Goal: Find specific page/section: Find specific page/section

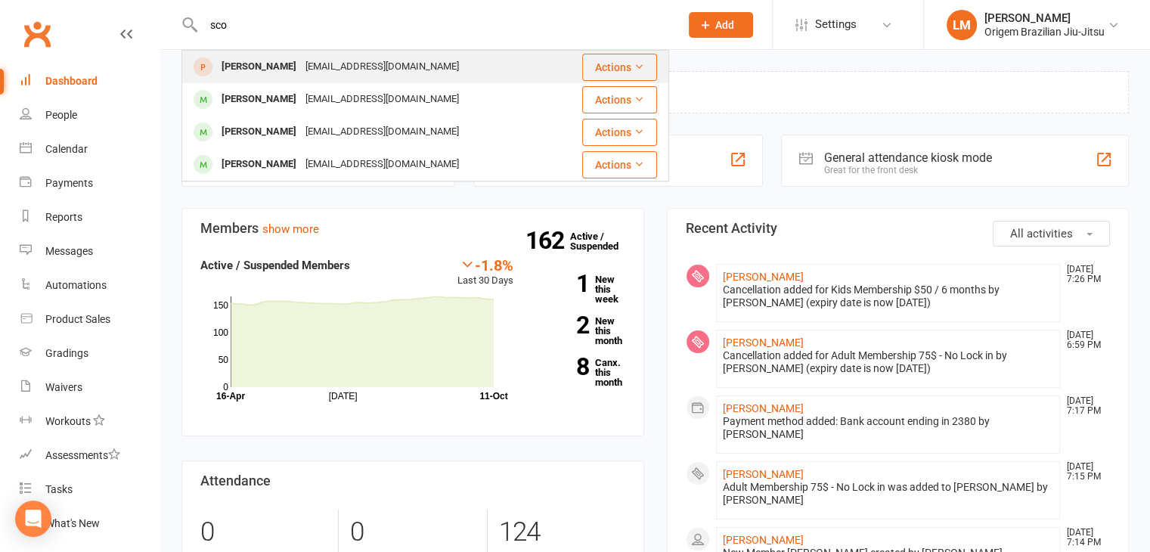
type input "sco"
click at [351, 70] on div "[EMAIL_ADDRESS][DOMAIN_NAME]" at bounding box center [382, 67] width 163 height 22
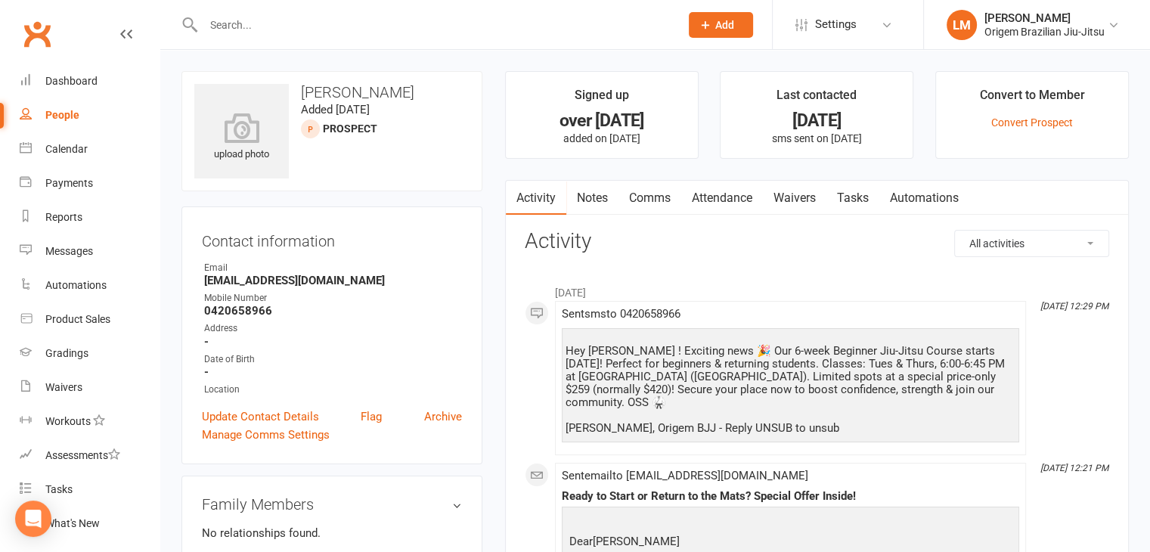
click at [442, 26] on input "text" at bounding box center [434, 24] width 470 height 21
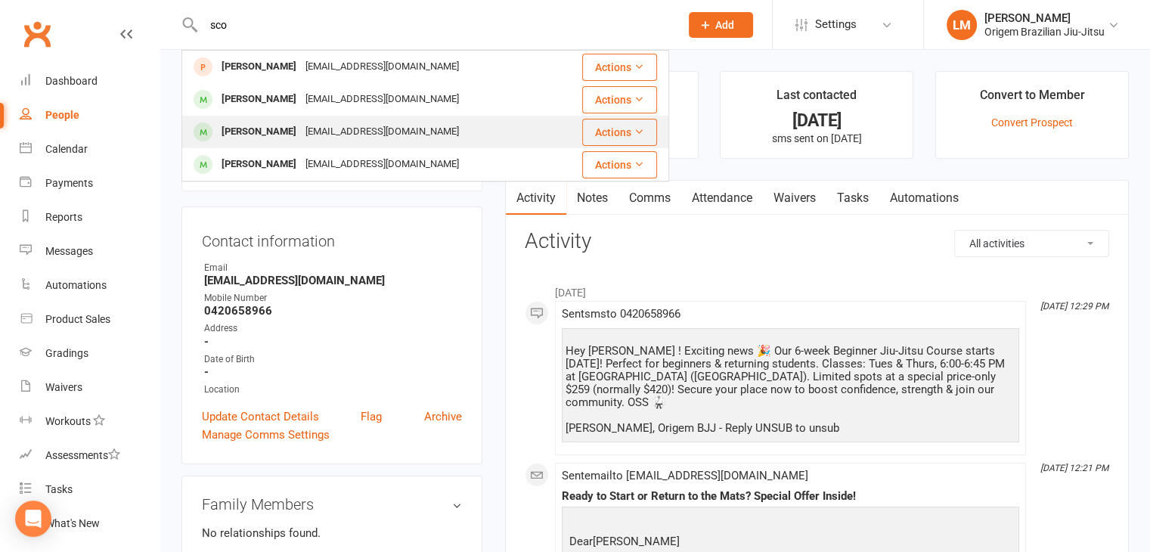
type input "sco"
click at [393, 137] on div "[PERSON_NAME] [EMAIL_ADDRESS][DOMAIN_NAME]" at bounding box center [369, 131] width 372 height 31
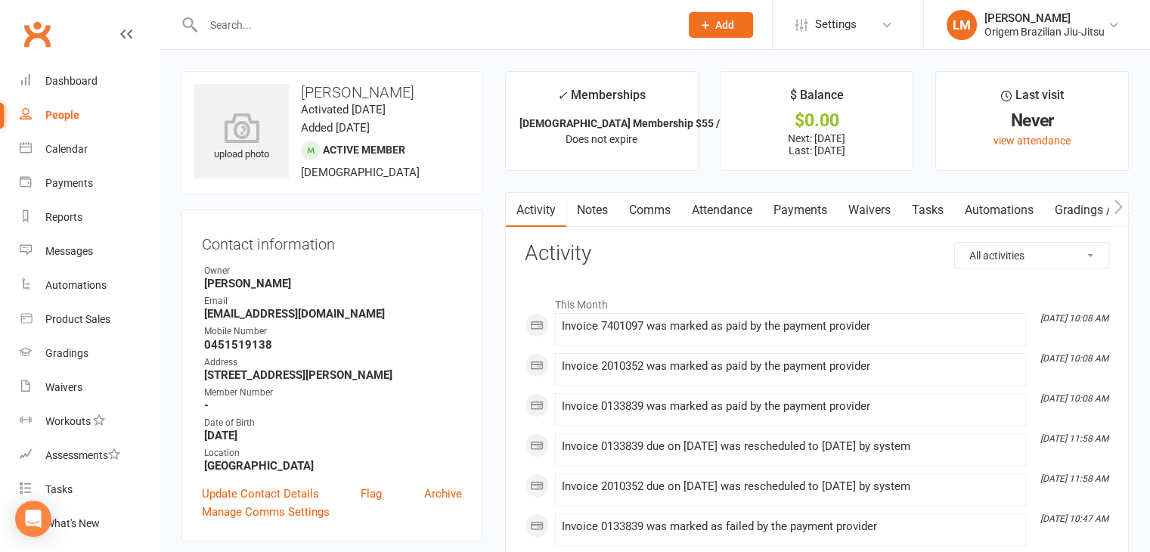
click at [796, 209] on link "Payments" at bounding box center [800, 210] width 75 height 35
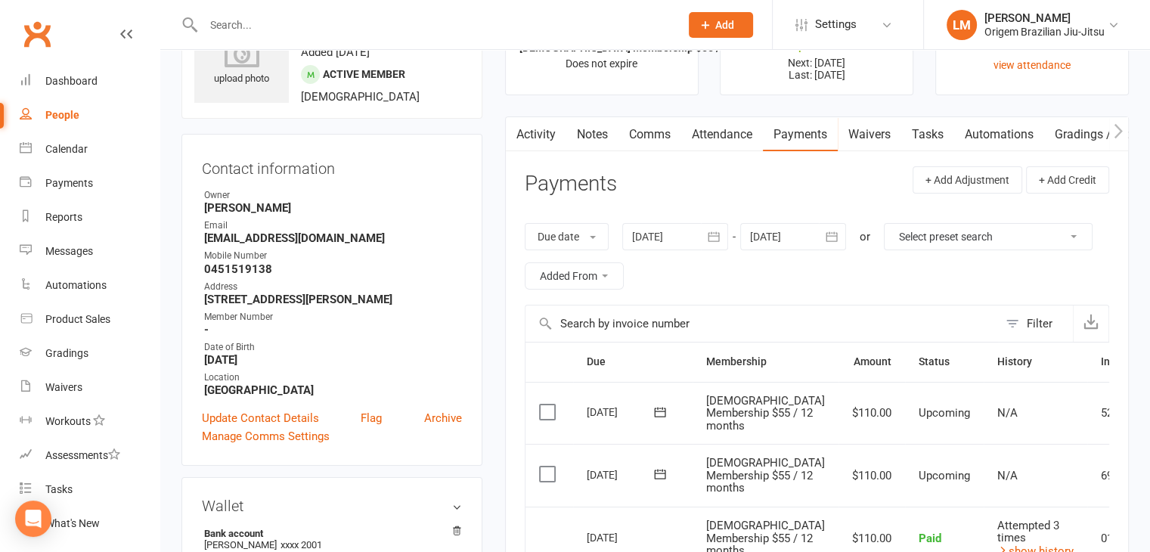
scroll to position [302, 0]
